Goal: Task Accomplishment & Management: Manage account settings

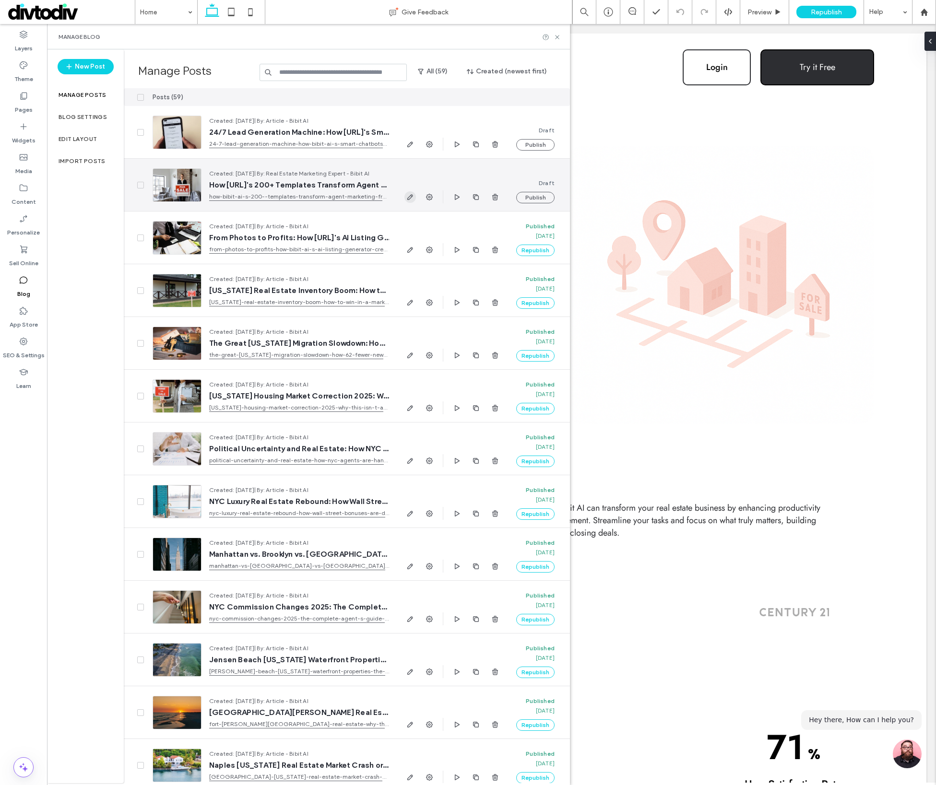
click at [412, 198] on icon "button" at bounding box center [410, 197] width 8 height 8
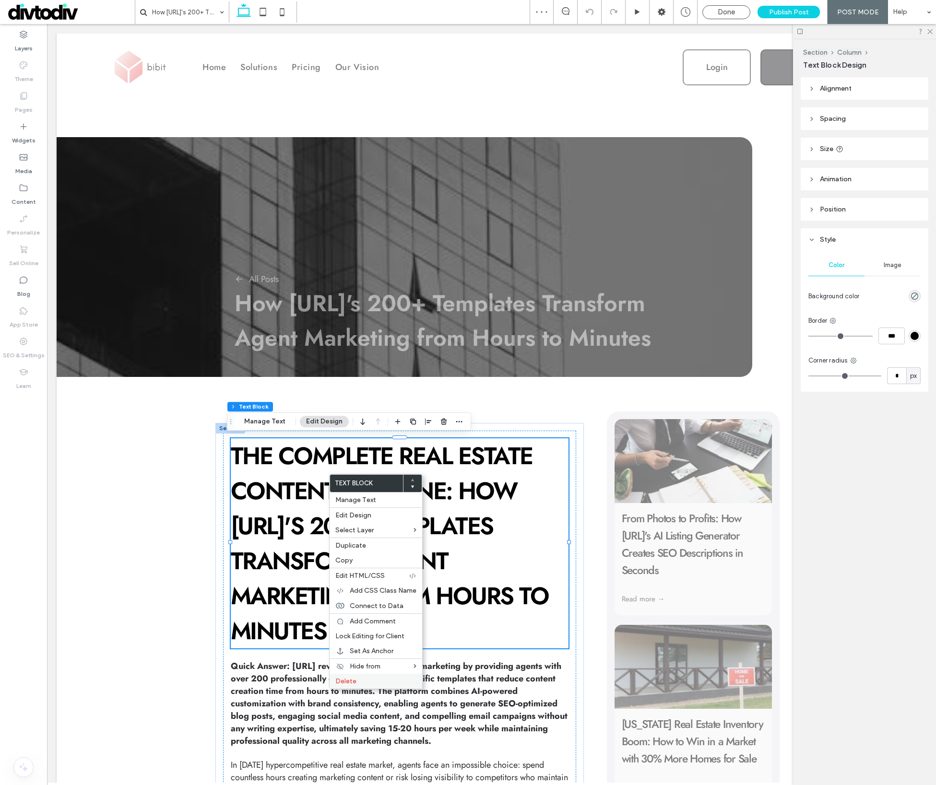
click at [347, 684] on span "Delete" at bounding box center [345, 681] width 21 height 8
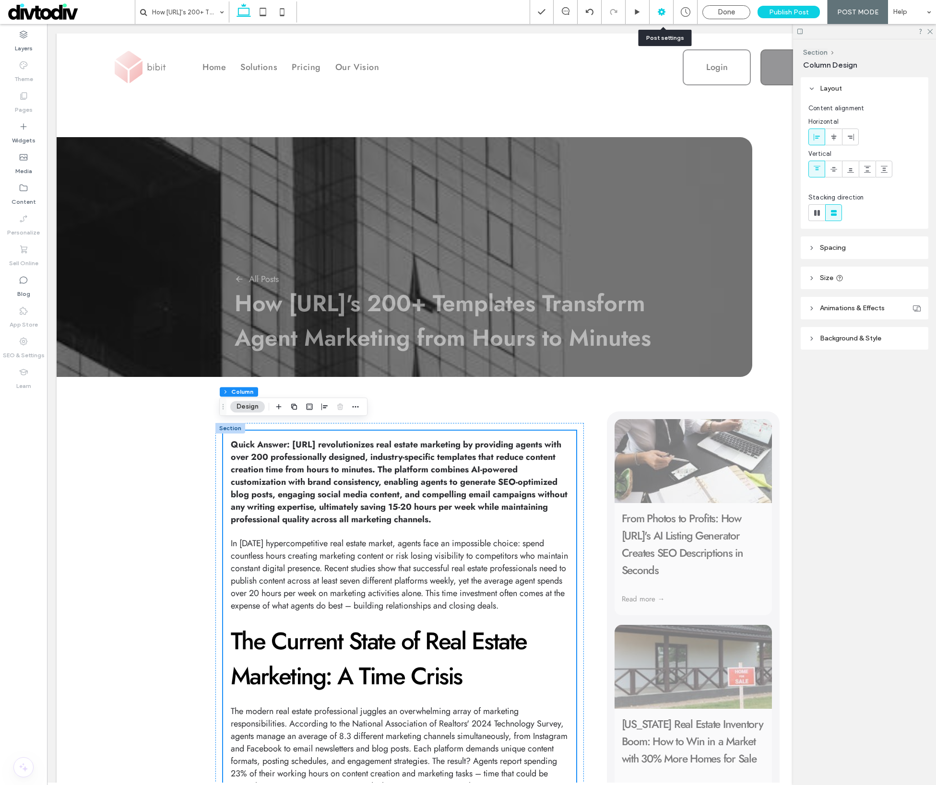
click at [670, 16] on div at bounding box center [661, 12] width 24 height 10
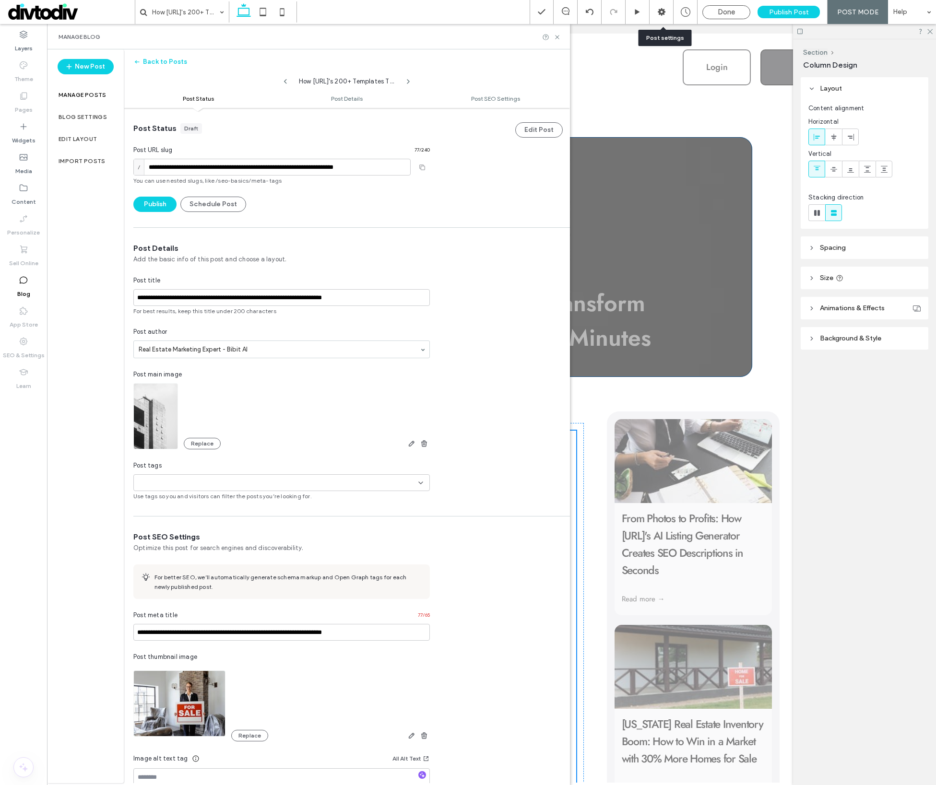
scroll to position [0, 0]
click at [178, 492] on span "Use tags so you and visitors can filter the posts you’re looking for." at bounding box center [281, 496] width 296 height 9
click at [170, 485] on input at bounding box center [171, 483] width 66 height 8
click at [159, 518] on span "Other" at bounding box center [160, 516] width 17 height 10
click at [468, 429] on div "**********" at bounding box center [347, 372] width 446 height 258
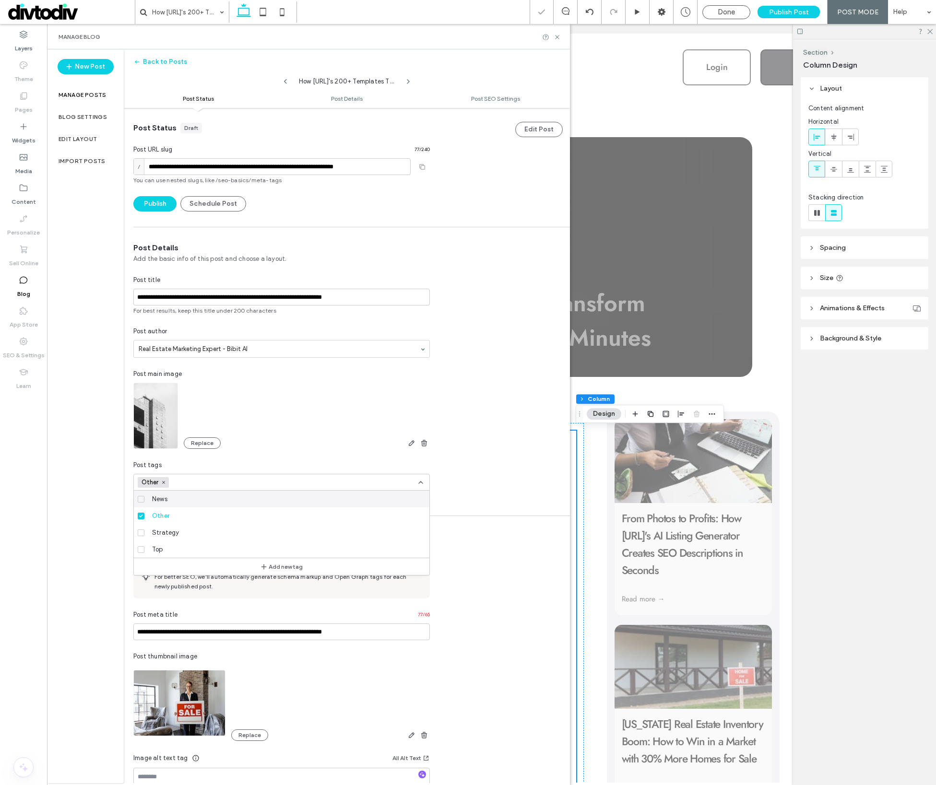
scroll to position [0, 0]
click at [145, 212] on div "**********" at bounding box center [347, 527] width 446 height 840
click at [151, 208] on button "Publish" at bounding box center [154, 203] width 43 height 15
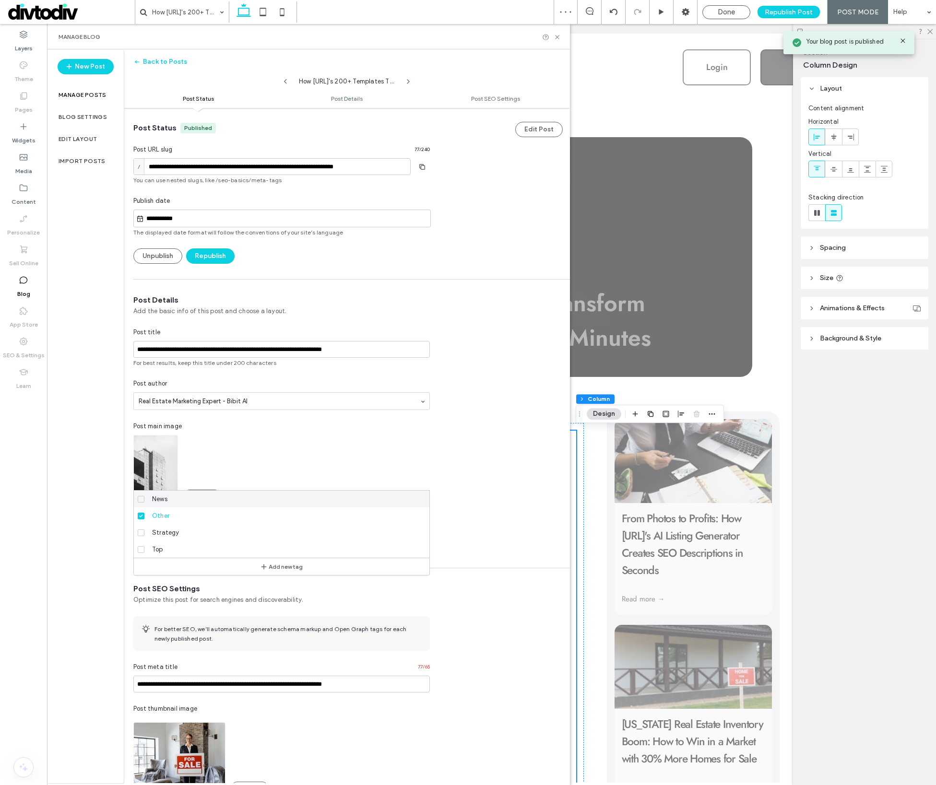
click at [288, 83] on icon at bounding box center [286, 82] width 8 height 8
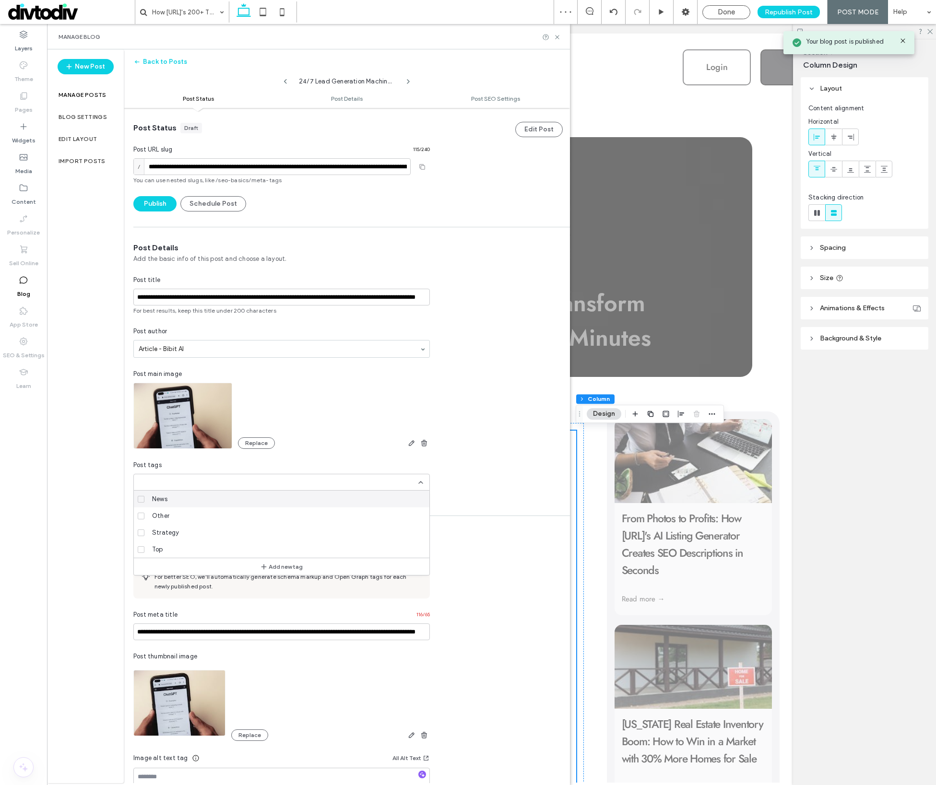
type input "**********"
type textarea "**********"
click at [158, 518] on span "Other" at bounding box center [160, 516] width 17 height 10
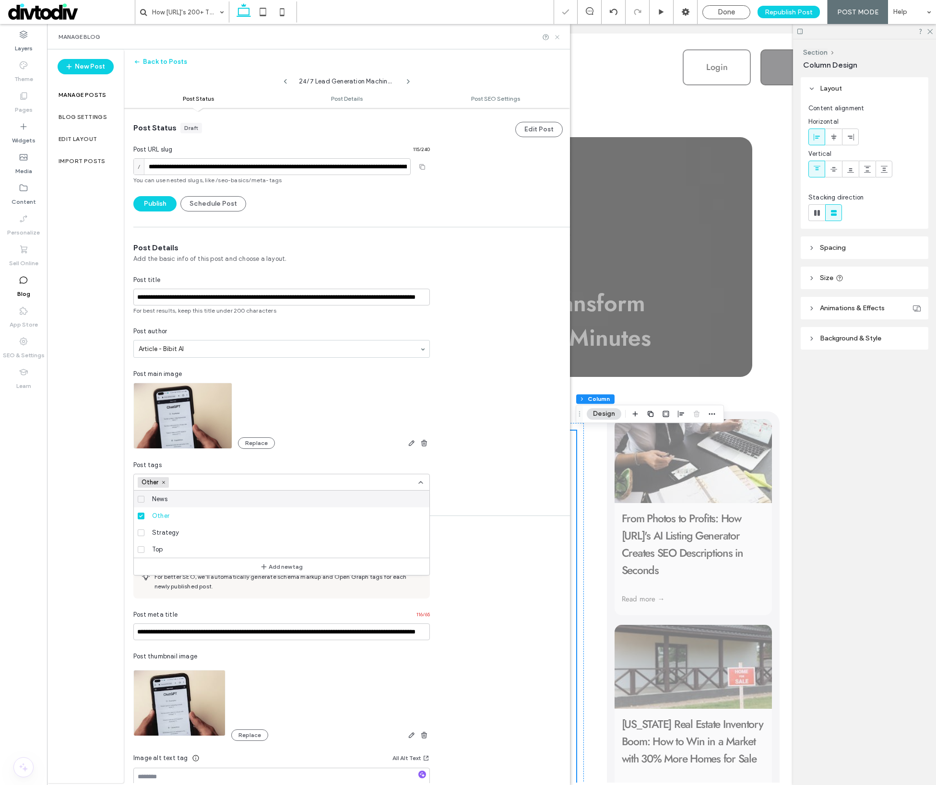
click at [557, 35] on icon at bounding box center [557, 37] width 7 height 7
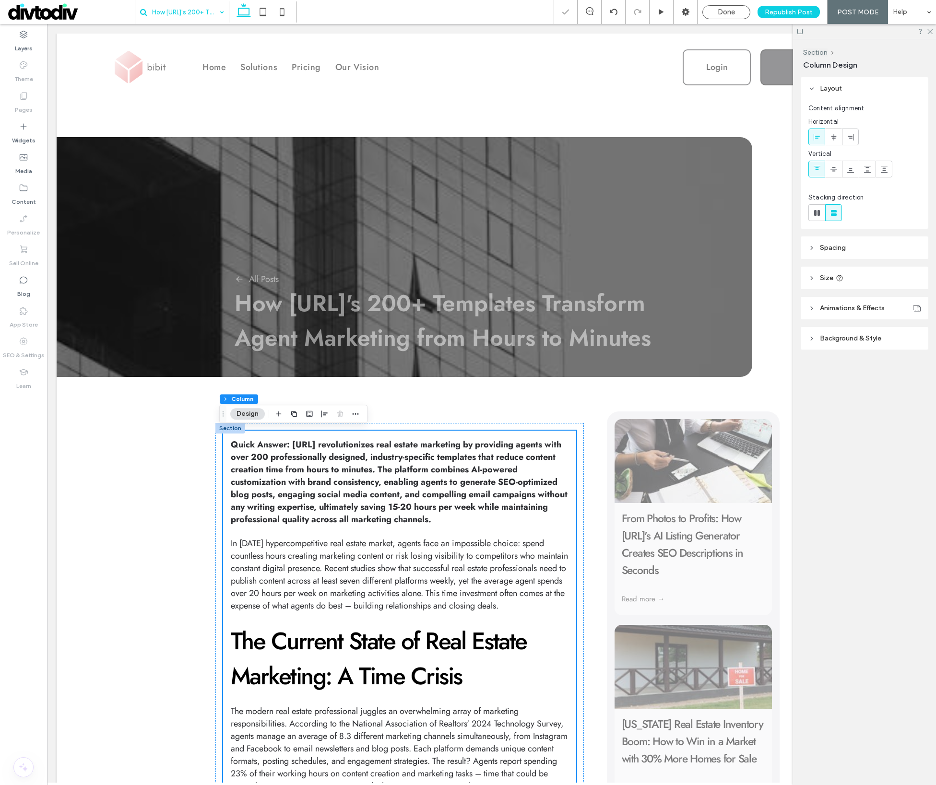
drag, startPoint x: 218, startPoint y: 6, endPoint x: 218, endPoint y: 13, distance: 6.7
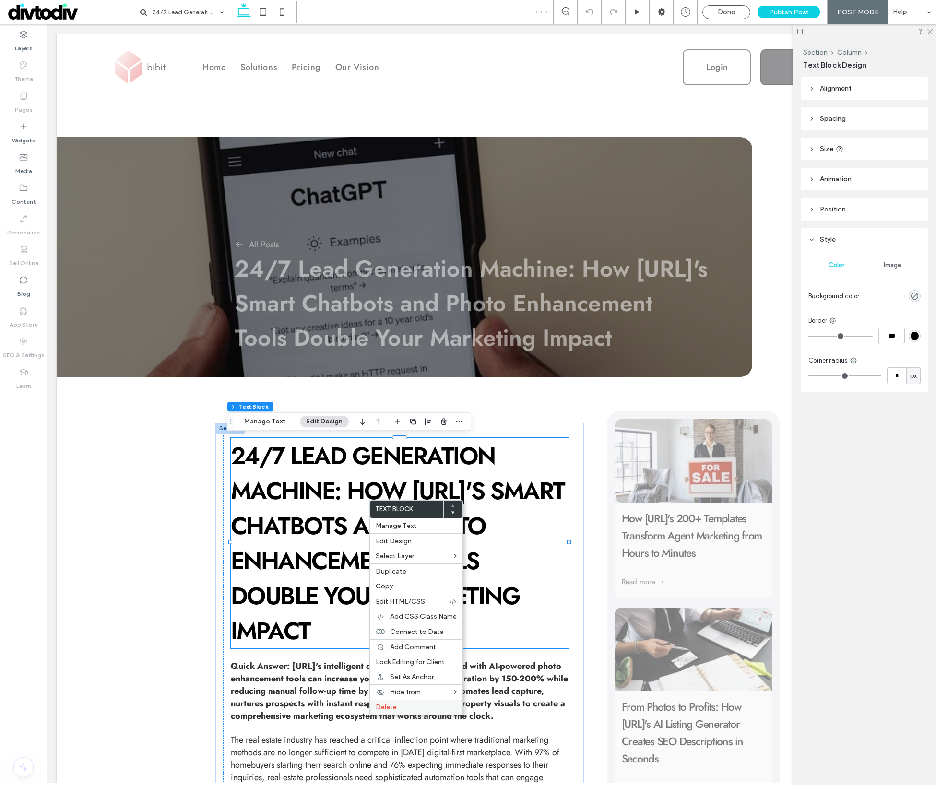
click at [413, 704] on label "Delete" at bounding box center [416, 707] width 81 height 8
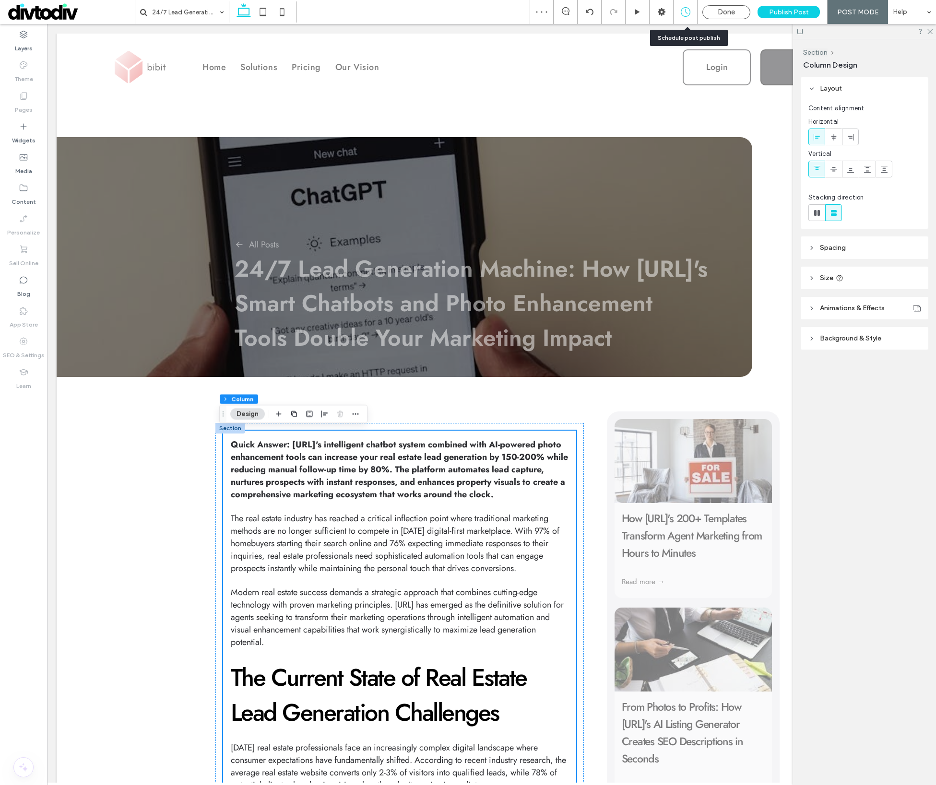
click at [690, 10] on icon at bounding box center [686, 12] width 10 height 10
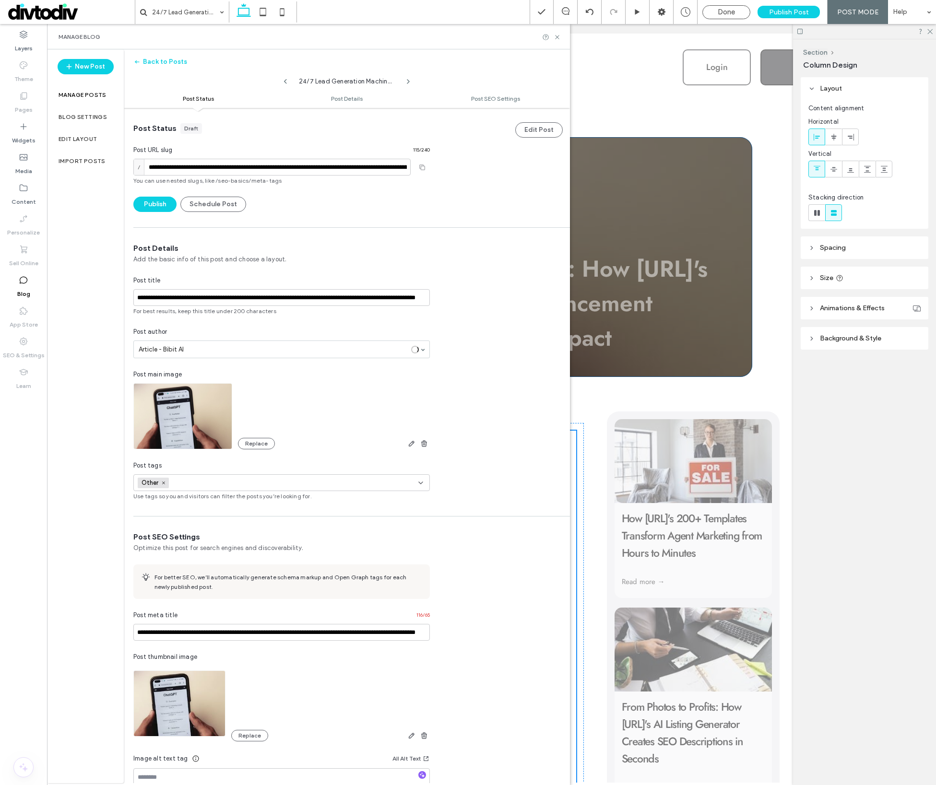
scroll to position [0, 0]
click at [240, 205] on button "Schedule Post" at bounding box center [213, 203] width 66 height 15
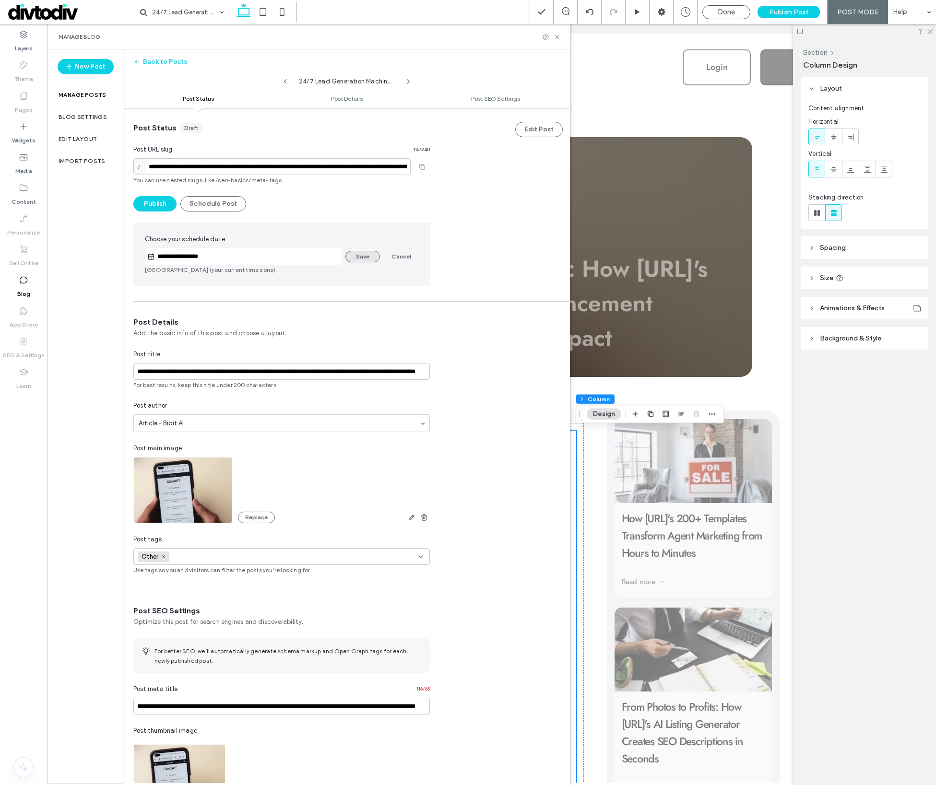
click at [371, 258] on button "Save" at bounding box center [362, 257] width 35 height 12
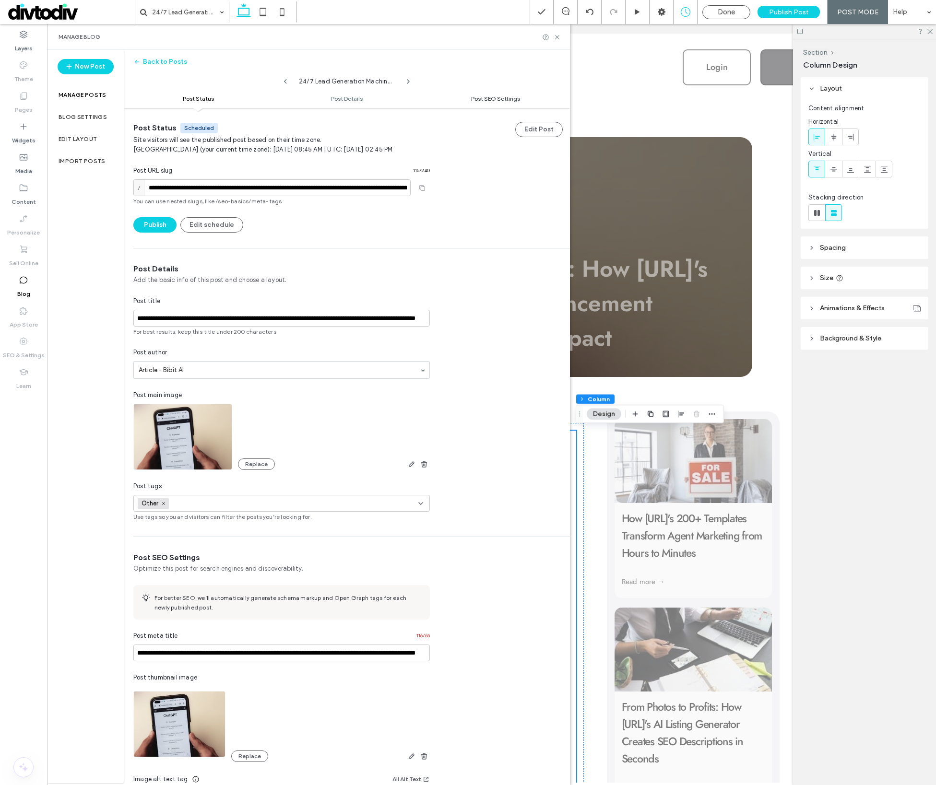
click at [506, 97] on span "Post SEO Settings" at bounding box center [495, 98] width 49 height 7
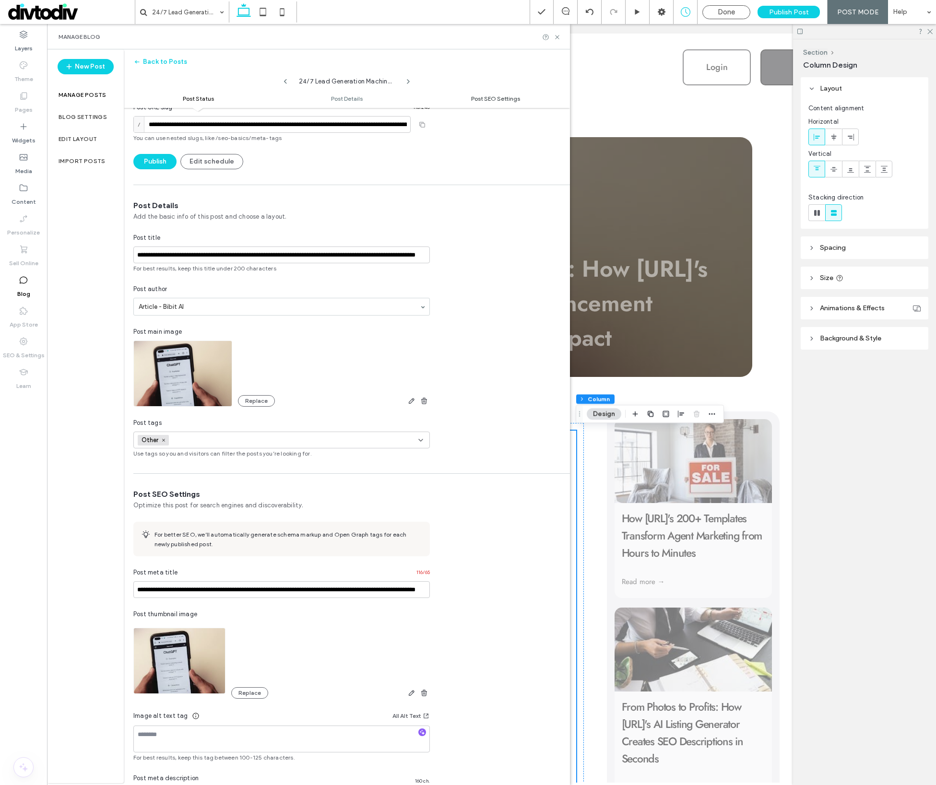
scroll to position [187, 0]
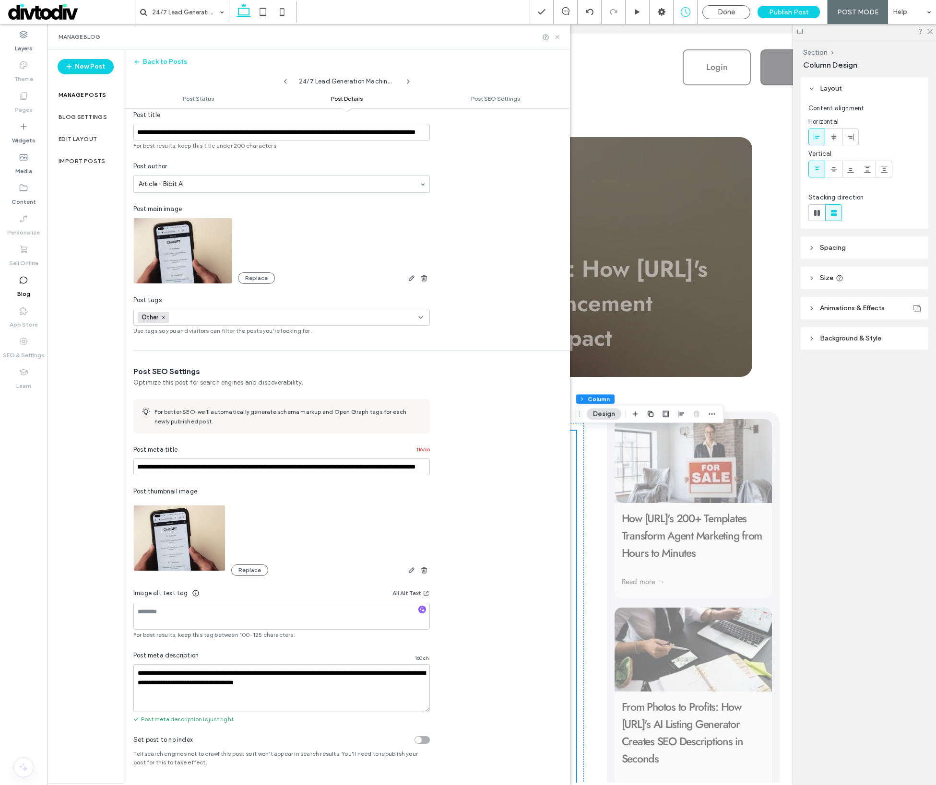
click at [555, 36] on icon at bounding box center [557, 37] width 7 height 7
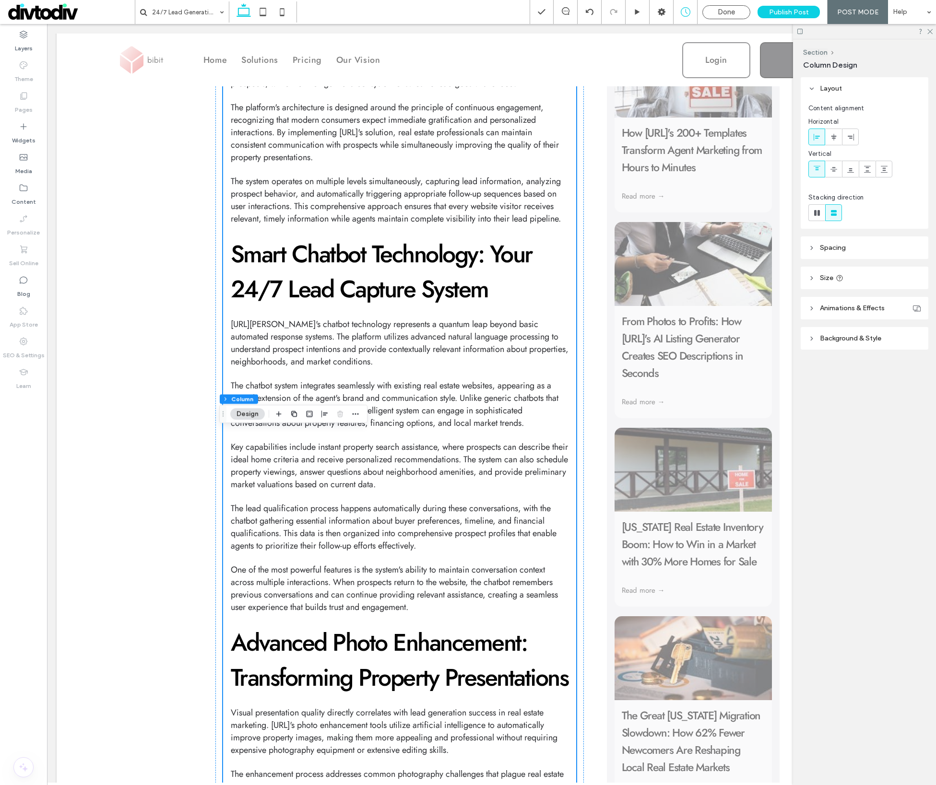
scroll to position [0, 0]
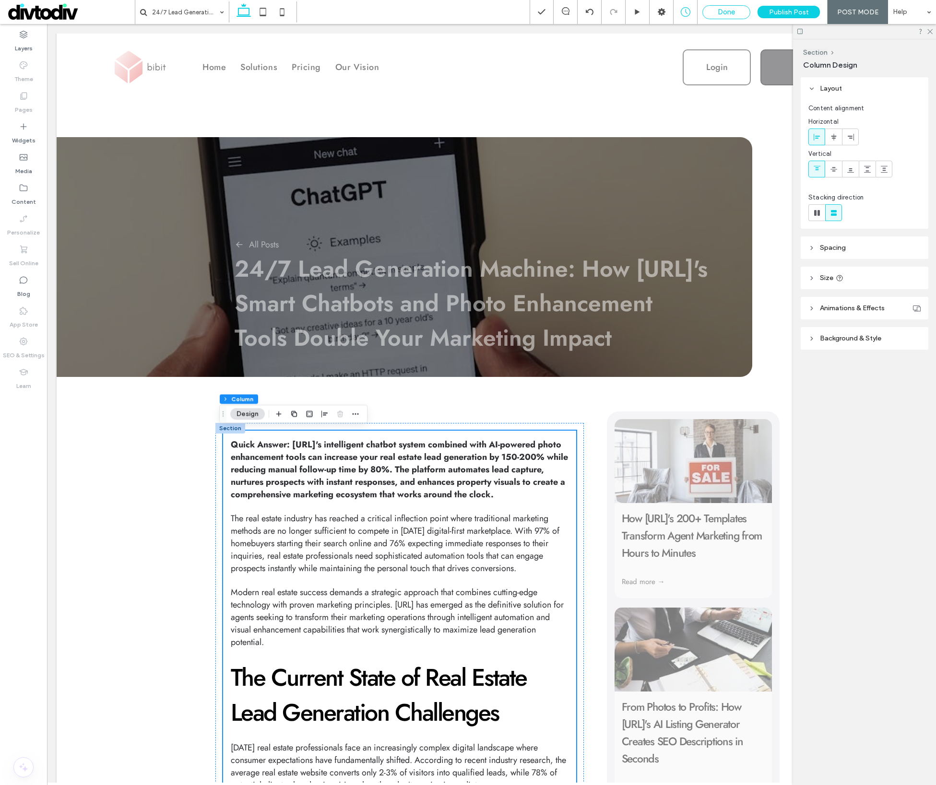
click at [714, 13] on div "Done" at bounding box center [726, 12] width 47 height 9
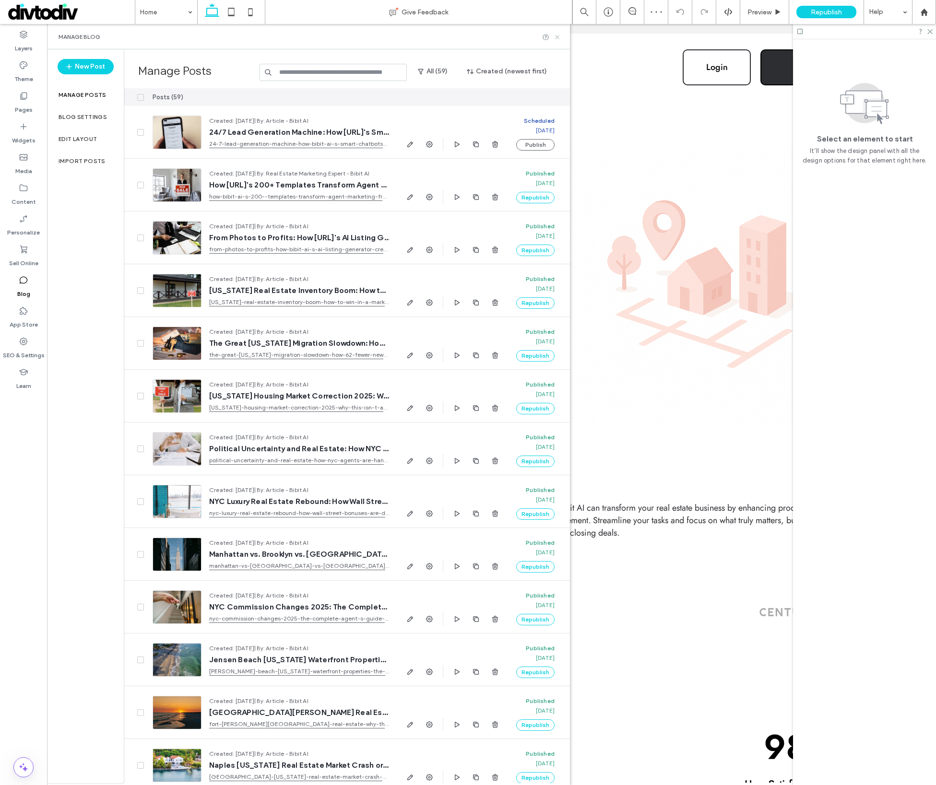
click at [557, 37] on use at bounding box center [557, 37] width 4 height 4
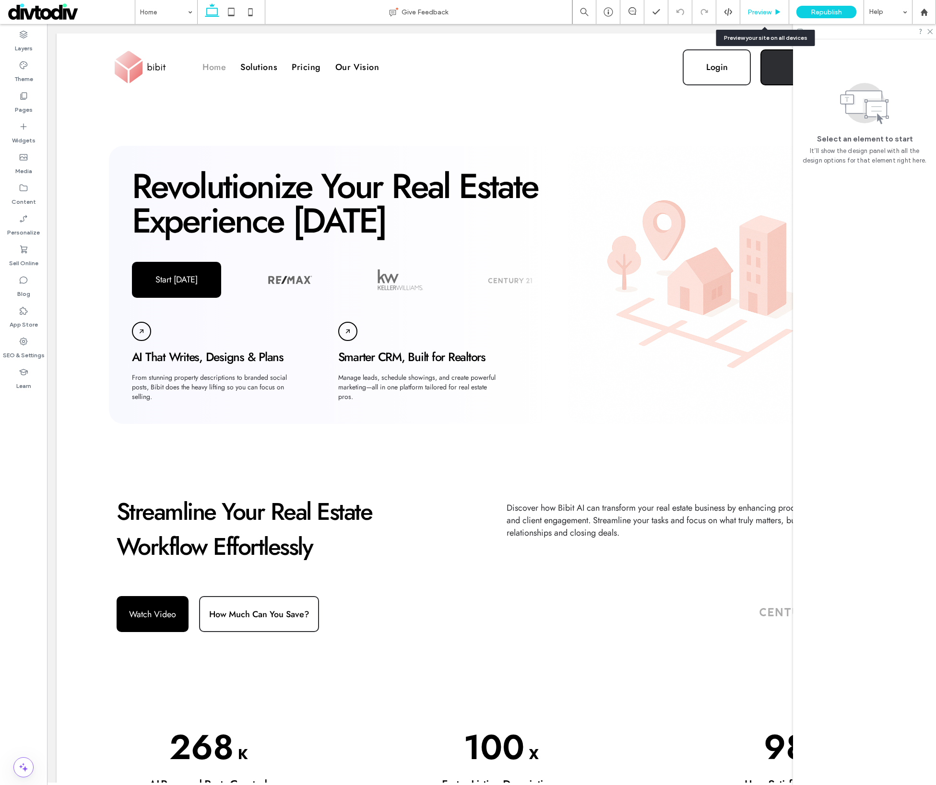
click at [773, 13] on div "Preview" at bounding box center [764, 12] width 48 height 8
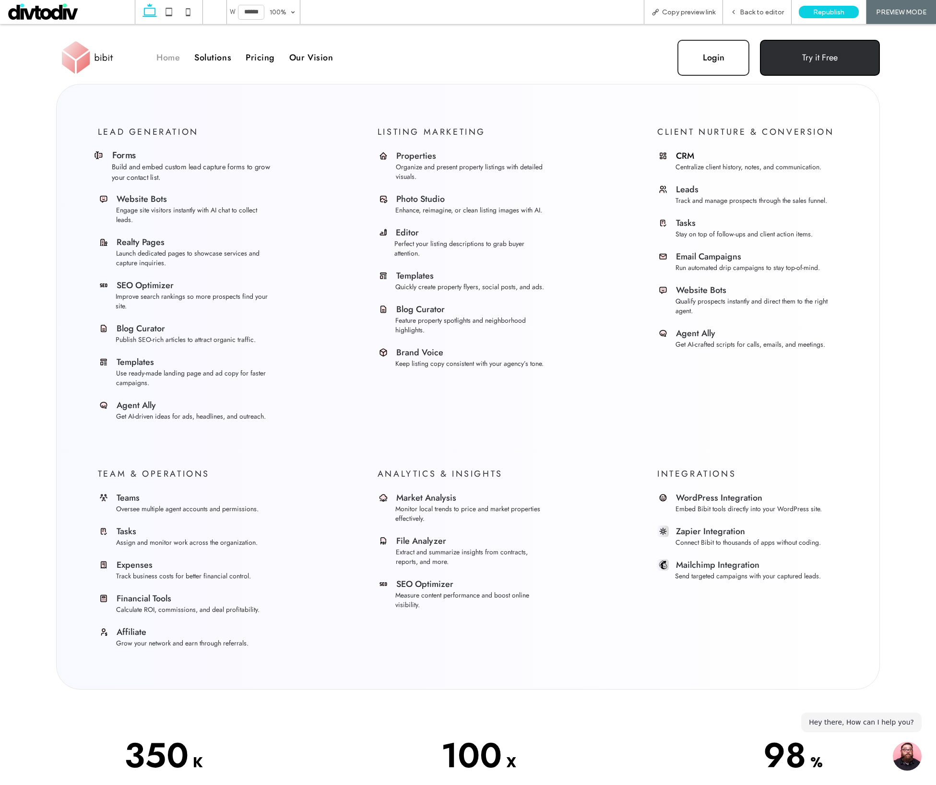
click at [148, 159] on div "Forms" at bounding box center [188, 155] width 192 height 13
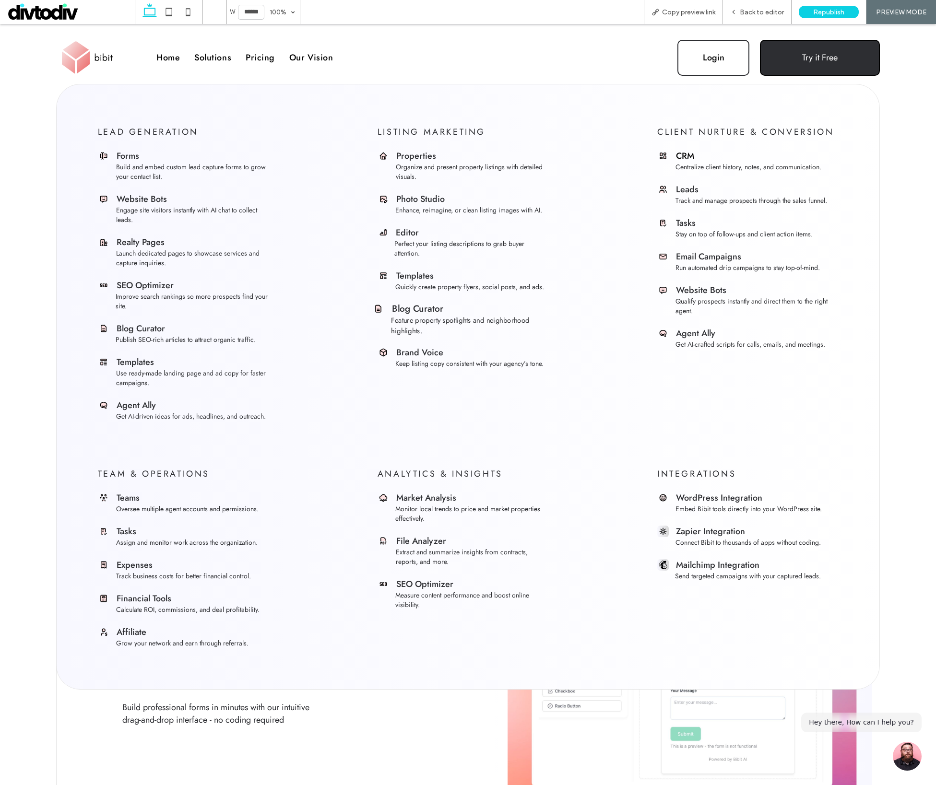
drag, startPoint x: 419, startPoint y: 343, endPoint x: 419, endPoint y: 319, distance: 24.5
click at [419, 319] on span "Feature property spotlights and neighborhood highlights." at bounding box center [460, 325] width 138 height 20
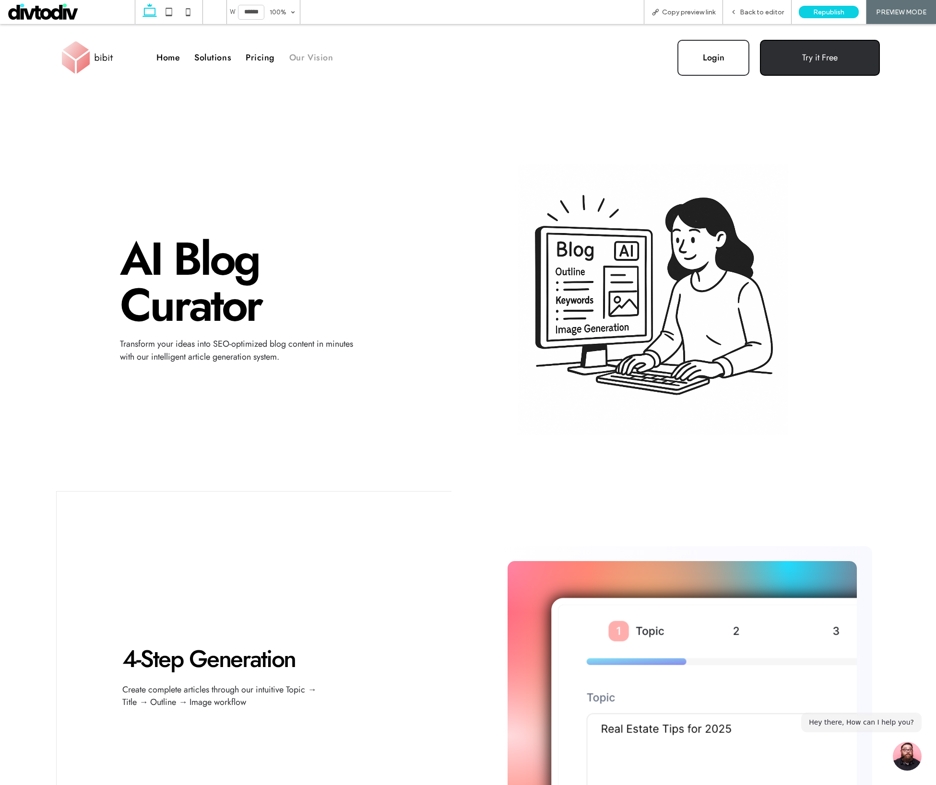
click at [298, 59] on span "Our Vision" at bounding box center [311, 57] width 44 height 12
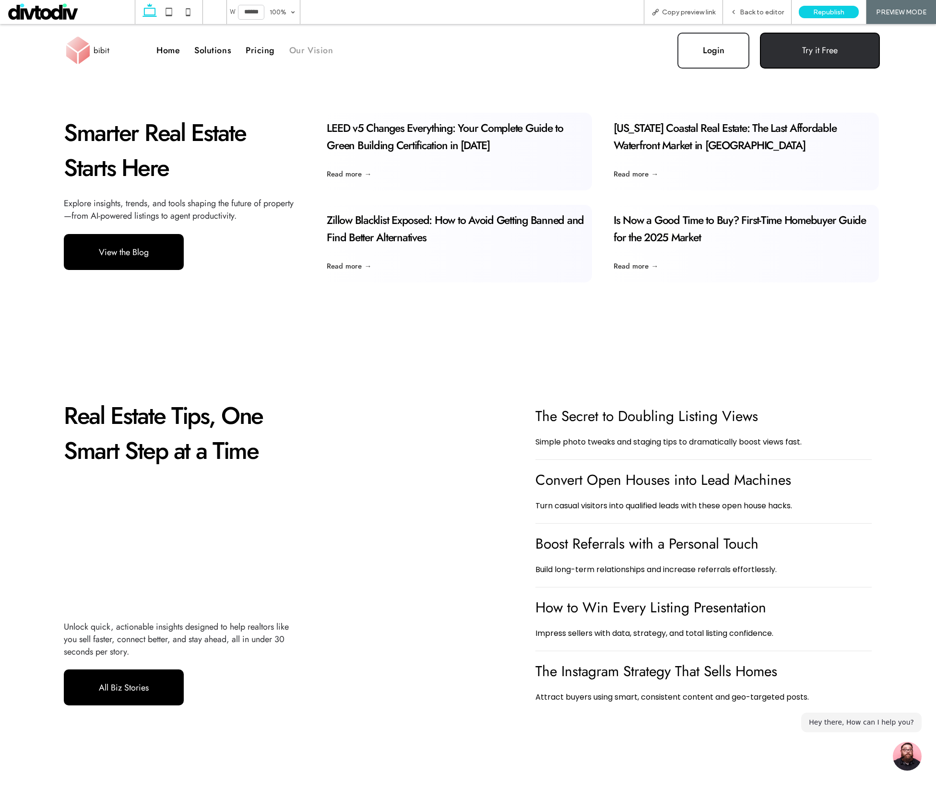
scroll to position [1467, 0]
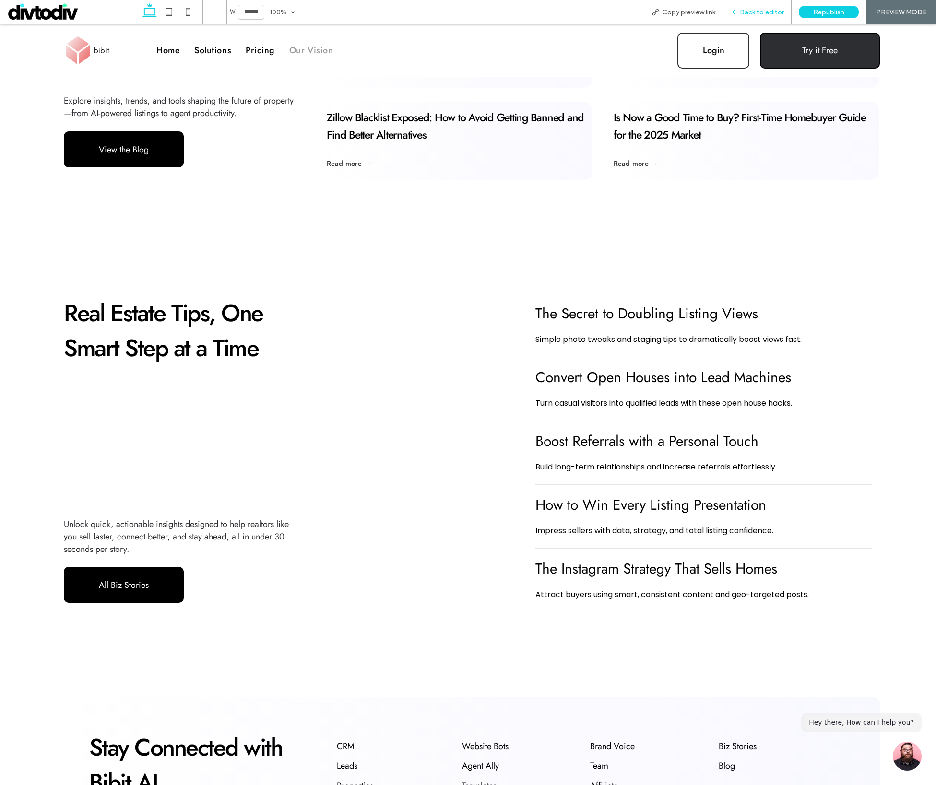
click at [759, 14] on span "Back to editor" at bounding box center [762, 12] width 44 height 8
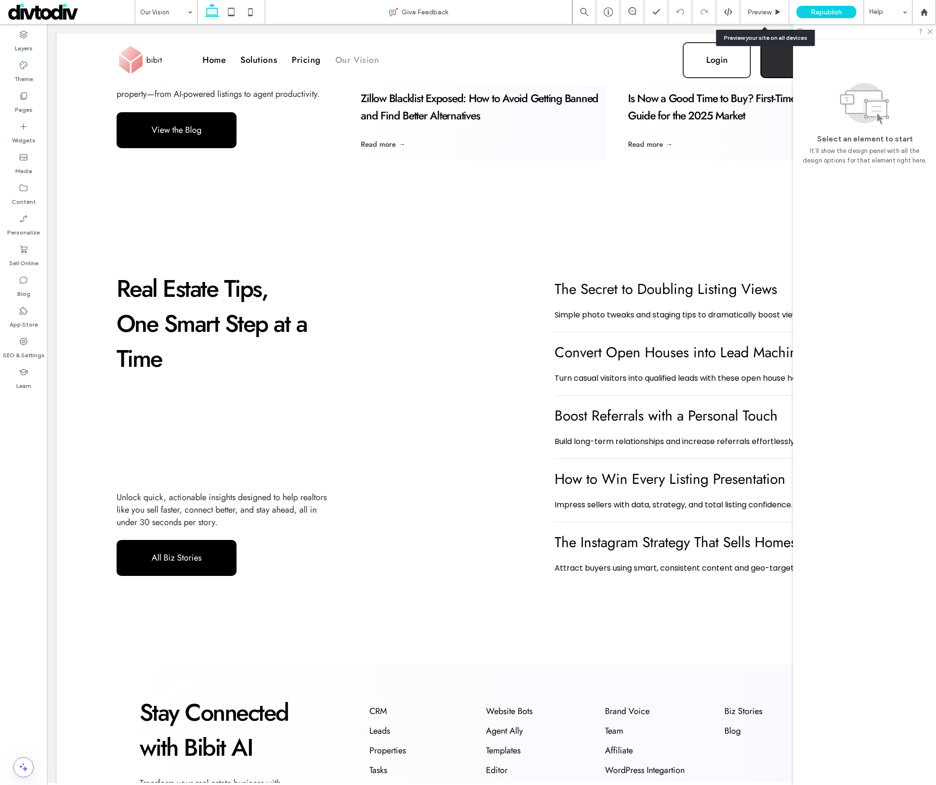
scroll to position [1455, 0]
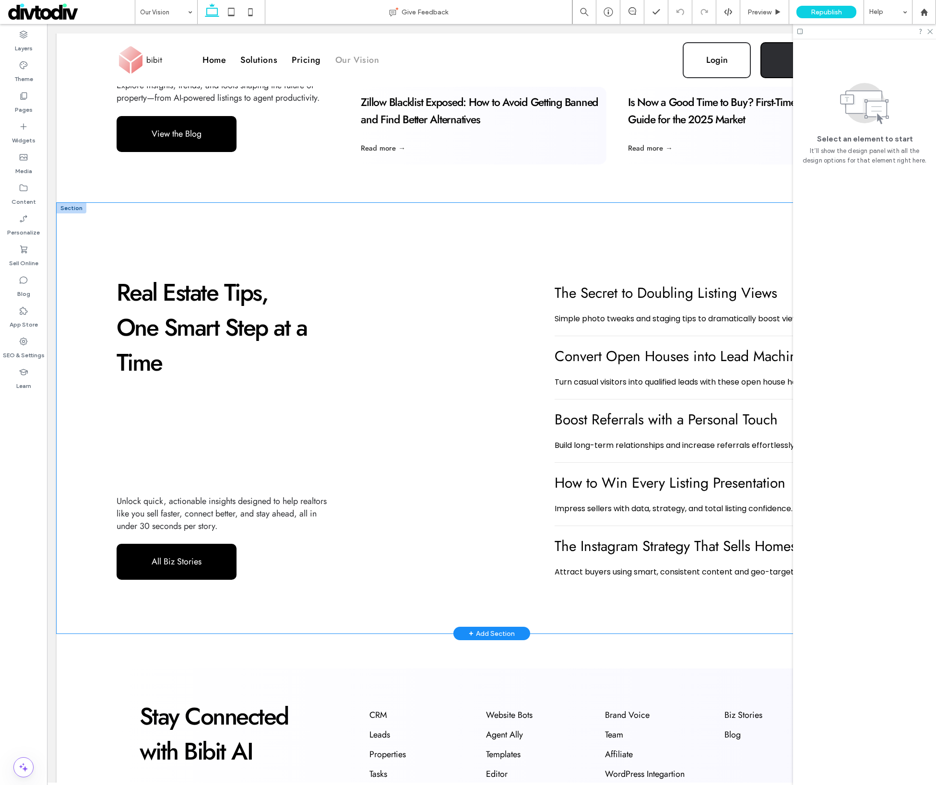
click at [287, 258] on div "Real Estate Tips, One Smart Step at a Time Unlock quick, actionable insights de…" at bounding box center [492, 418] width 870 height 431
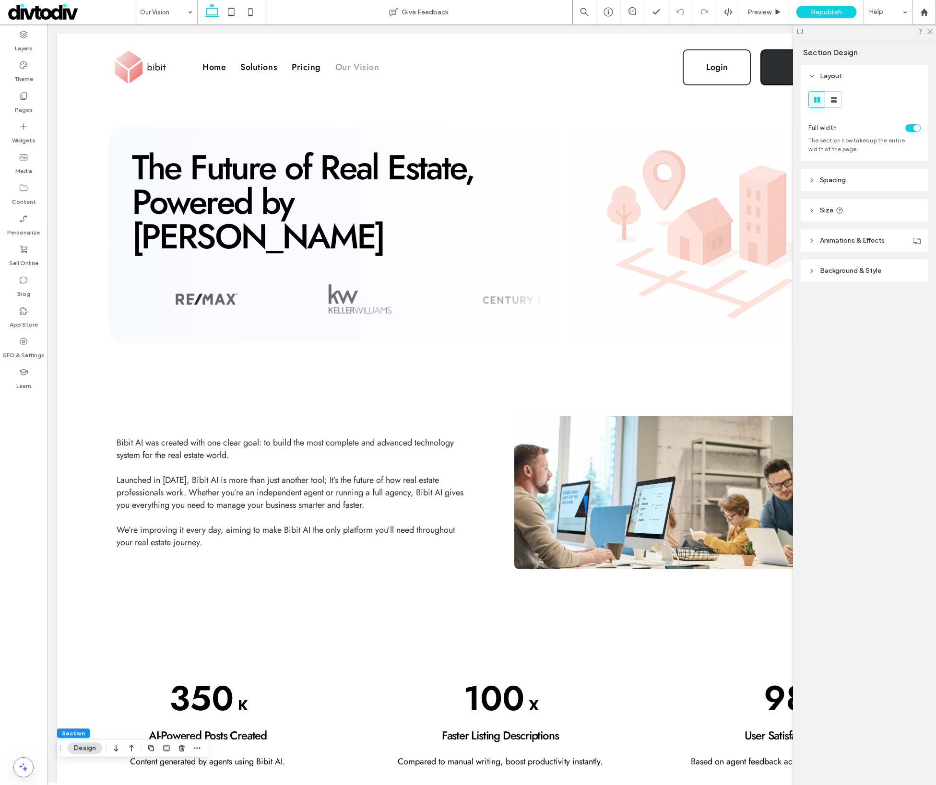
scroll to position [0, 0]
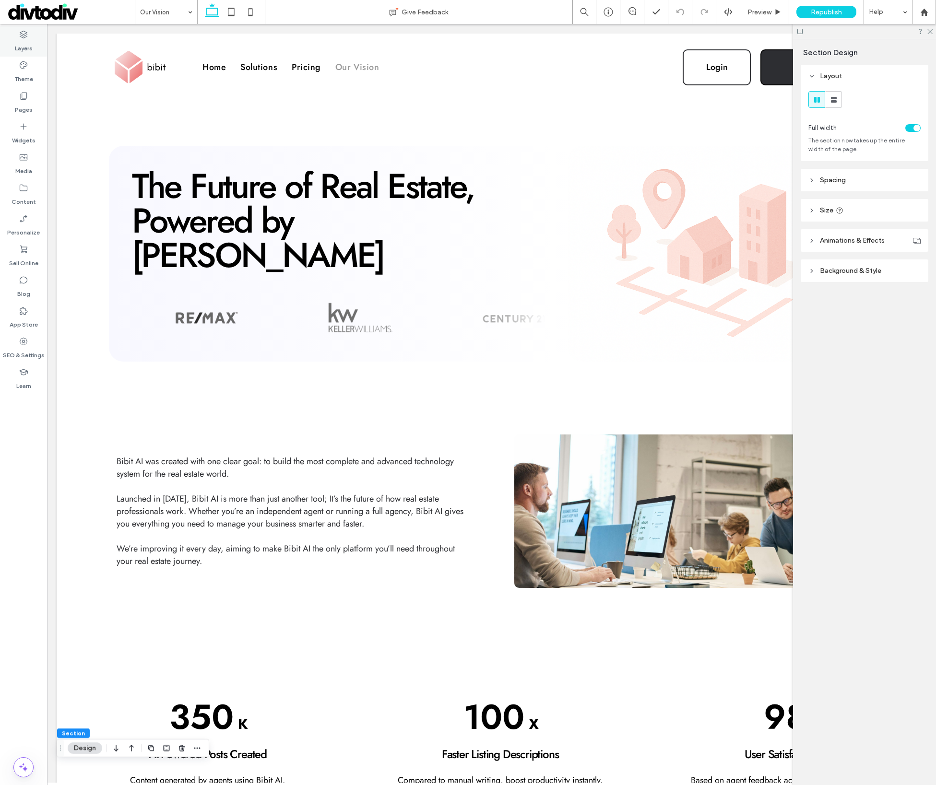
type input "***"
type input "*"
